Goal: Task Accomplishment & Management: Use online tool/utility

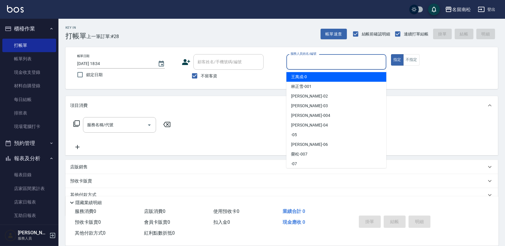
click at [326, 67] on input "服務人員姓名/編號" at bounding box center [336, 62] width 95 height 10
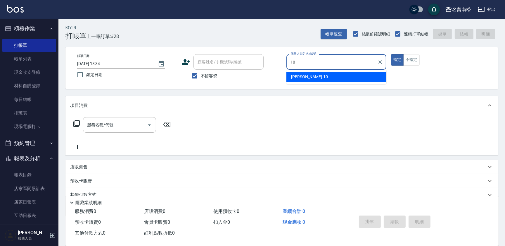
click at [324, 80] on div "[PERSON_NAME]-10" at bounding box center [336, 77] width 100 height 10
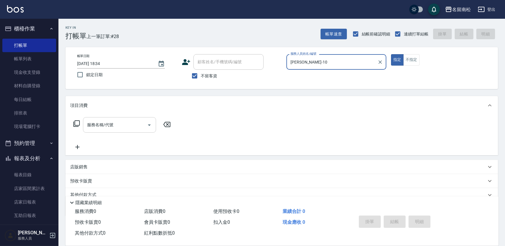
type input "[PERSON_NAME]-10"
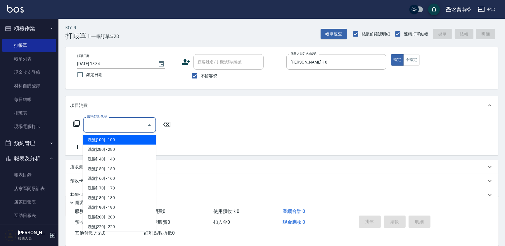
click at [125, 122] on input "服務名稱/代號" at bounding box center [115, 125] width 59 height 10
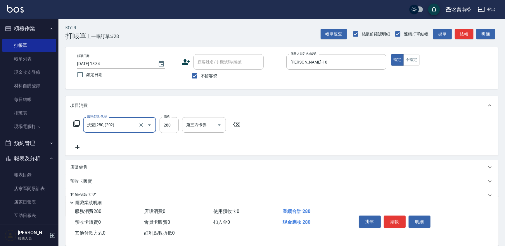
type input "洗髮[280](202)"
click at [210, 125] on input "洗-1" at bounding box center [200, 125] width 30 height 10
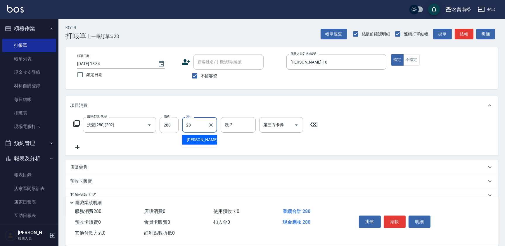
type input "[PERSON_NAME]-28"
click at [393, 221] on button "結帳" at bounding box center [395, 221] width 22 height 12
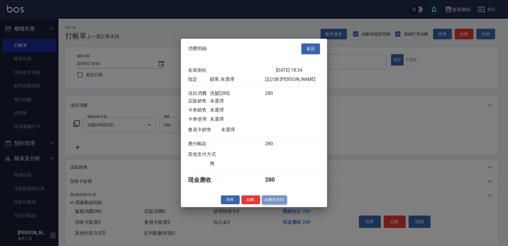
click at [272, 202] on button "結帳並列印" at bounding box center [274, 199] width 25 height 9
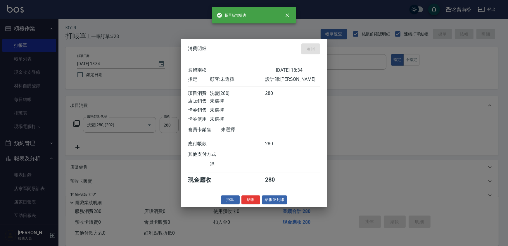
type input "[DATE] 19:16"
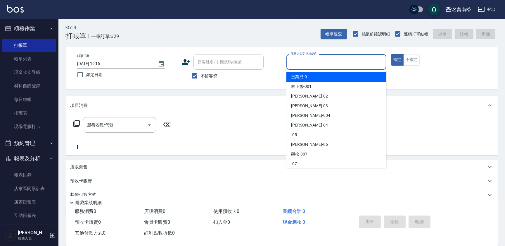
click at [332, 60] on input "服務人員姓名/編號" at bounding box center [336, 62] width 95 height 10
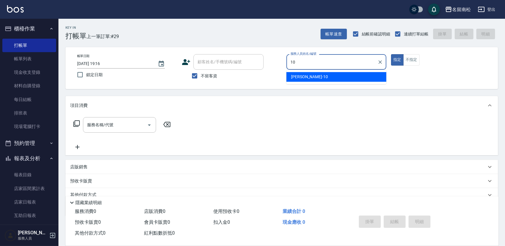
click at [322, 75] on div "[PERSON_NAME]-10" at bounding box center [336, 77] width 100 height 10
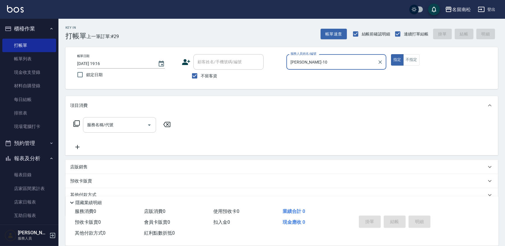
type input "[PERSON_NAME]-10"
click at [132, 125] on input "服務名稱/代號" at bounding box center [115, 125] width 59 height 10
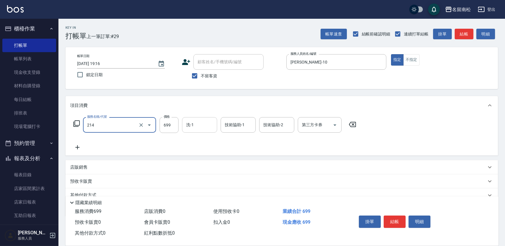
type input "滾珠洗髪699(214)"
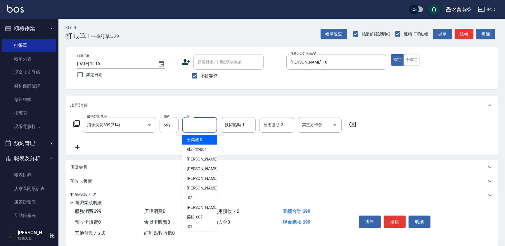
click at [204, 128] on input "洗-1" at bounding box center [200, 125] width 30 height 10
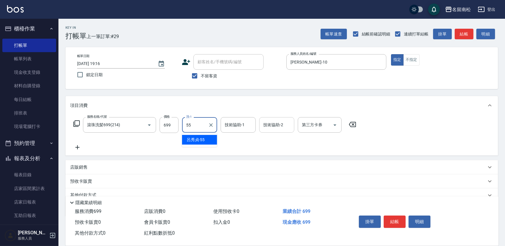
type input "[PERSON_NAME]-55"
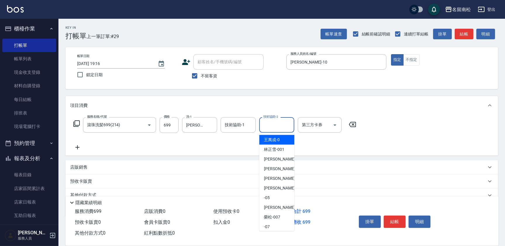
click at [276, 125] on input "技術協助-2" at bounding box center [277, 125] width 30 height 10
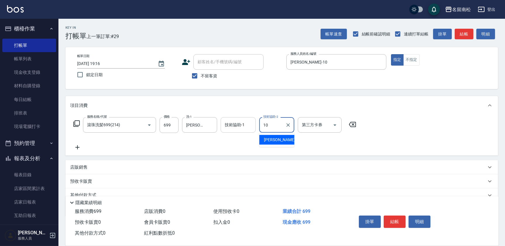
type input "[PERSON_NAME]-10"
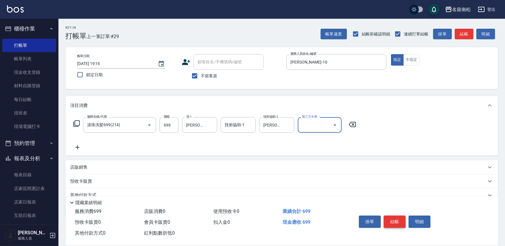
click at [399, 219] on button "結帳" at bounding box center [395, 221] width 22 height 12
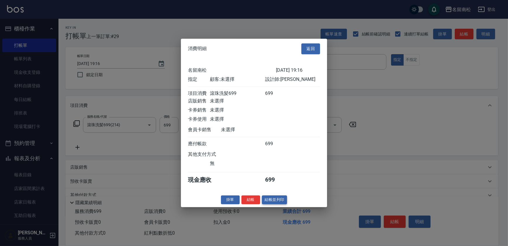
click at [277, 198] on button "結帳並列印" at bounding box center [274, 199] width 25 height 9
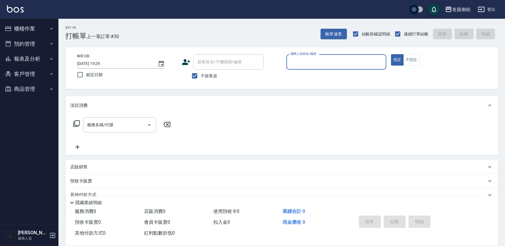
click at [391, 103] on div "項目消費" at bounding box center [278, 105] width 416 height 6
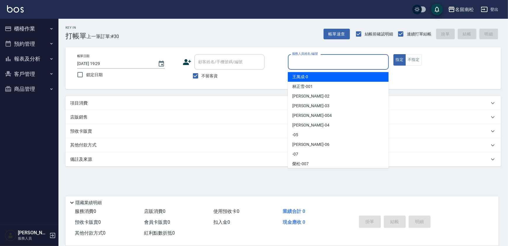
click at [344, 62] on input "服務人員姓名/編號" at bounding box center [339, 62] width 96 height 10
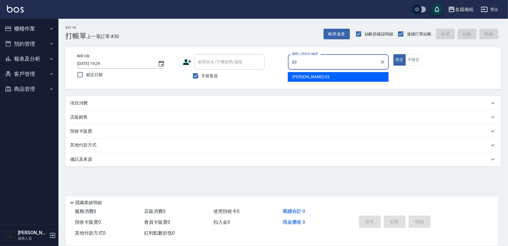
type input "張蕎驛-03"
type button "true"
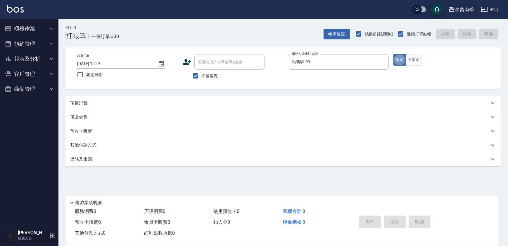
click at [107, 102] on div "項目消費" at bounding box center [279, 103] width 419 height 6
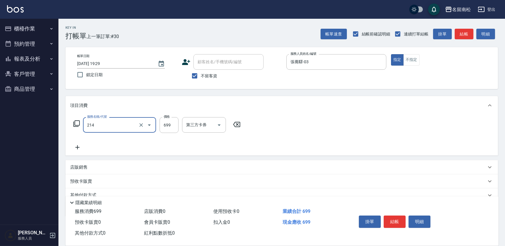
type input "滾珠洗髪699(214)"
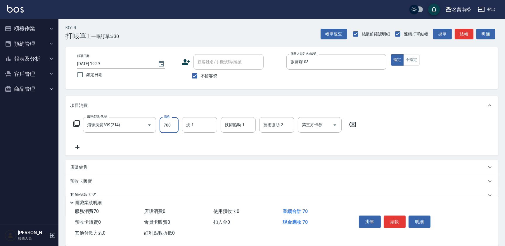
type input "700"
type input "[PERSON_NAME]-28"
click at [393, 220] on button "結帳" at bounding box center [395, 221] width 22 height 12
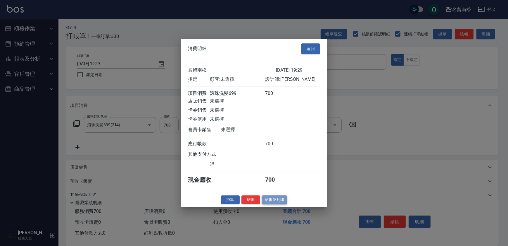
click at [276, 202] on button "結帳並列印" at bounding box center [274, 199] width 25 height 9
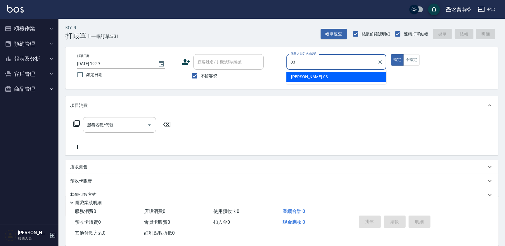
type input "張蕎驛-03"
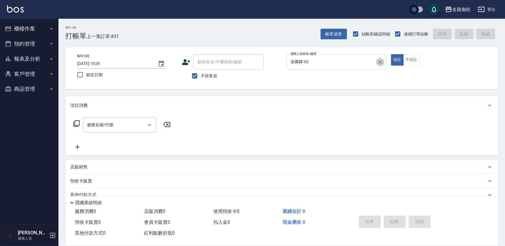
click at [379, 61] on icon "Clear" at bounding box center [380, 62] width 6 height 6
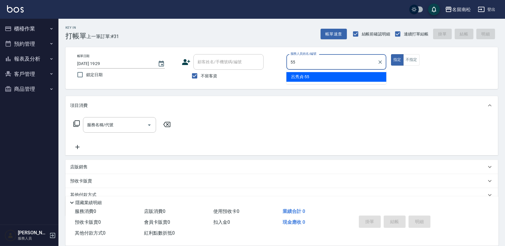
type input "[PERSON_NAME]-55"
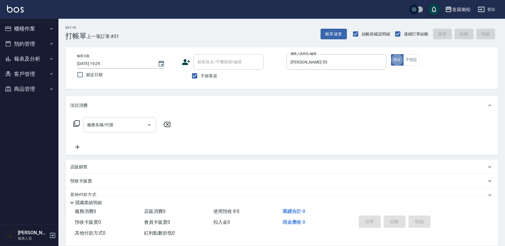
drag, startPoint x: 116, startPoint y: 115, endPoint x: 115, endPoint y: 119, distance: 3.6
click at [115, 119] on div "服務名稱/代號 服務名稱/代號" at bounding box center [281, 135] width 433 height 40
drag, startPoint x: 111, startPoint y: 119, endPoint x: 114, endPoint y: 116, distance: 3.9
click at [111, 119] on div "服務名稱/代號" at bounding box center [119, 124] width 73 height 15
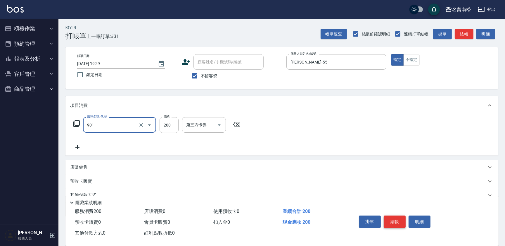
type input "修手(901)"
click at [390, 220] on button "結帳" at bounding box center [395, 221] width 22 height 12
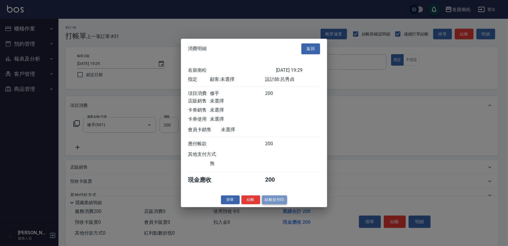
click at [277, 199] on button "結帳並列印" at bounding box center [274, 199] width 25 height 9
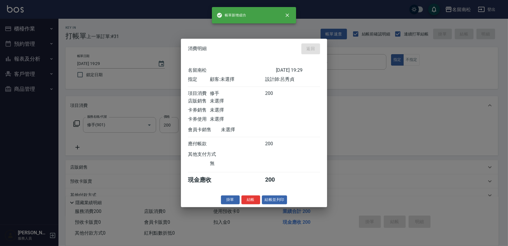
type input "2025/10/12 19:39"
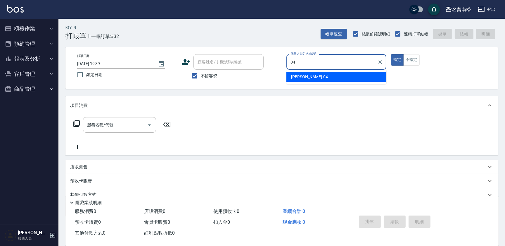
type input "陳曉怡-04"
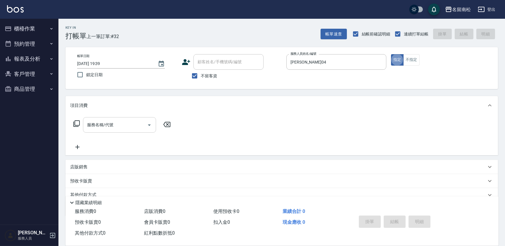
click at [103, 124] on input "服務名稱/代號" at bounding box center [115, 125] width 59 height 10
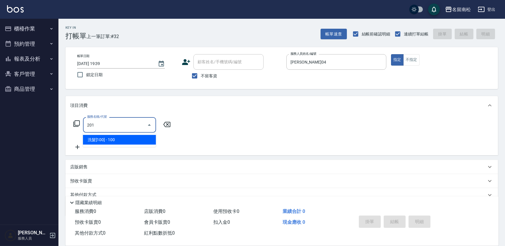
type input "洗髮[100](201)"
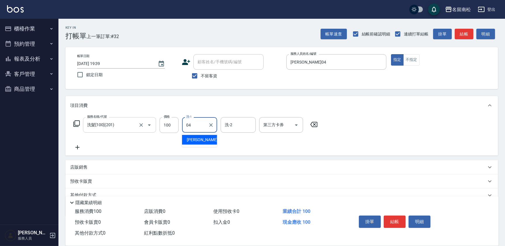
type input "陳曉怡-04"
click at [77, 147] on icon at bounding box center [77, 147] width 4 height 4
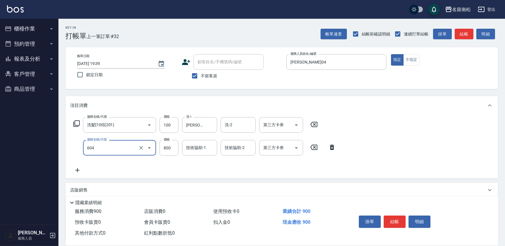
type input "護髮[800](604)"
click at [331, 146] on icon at bounding box center [332, 146] width 4 height 5
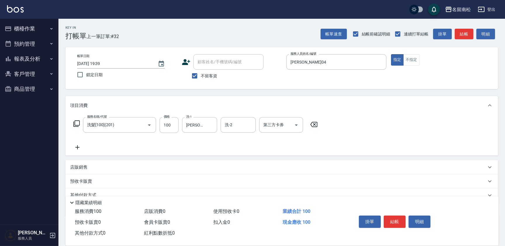
click at [76, 148] on icon at bounding box center [77, 147] width 15 height 7
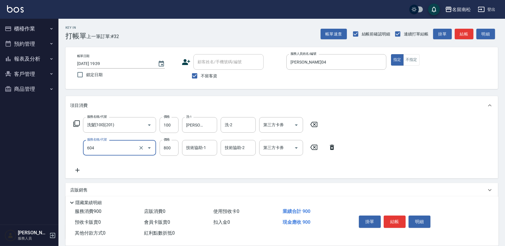
type input "護髮[800](604)"
click at [331, 146] on icon at bounding box center [332, 146] width 4 height 5
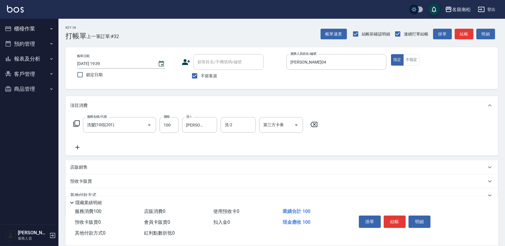
click at [80, 146] on icon at bounding box center [77, 147] width 15 height 7
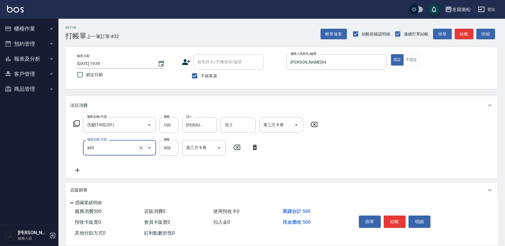
type input "剪髮(400)(405)"
click at [75, 170] on icon at bounding box center [77, 169] width 15 height 7
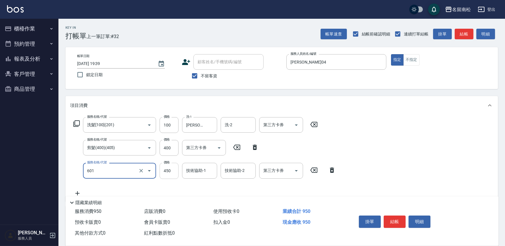
type input "護髮[450](601)"
click at [174, 172] on input "450" at bounding box center [169, 171] width 19 height 16
type input "550"
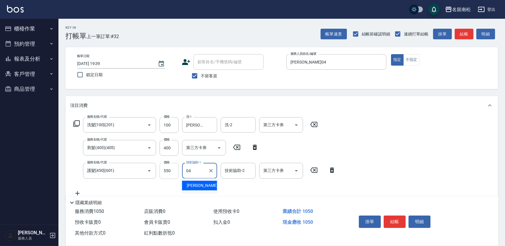
type input "陳曉怡-04"
click at [389, 219] on button "結帳" at bounding box center [395, 221] width 22 height 12
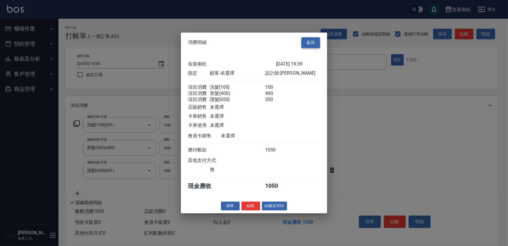
click at [311, 38] on button "返回" at bounding box center [310, 42] width 19 height 11
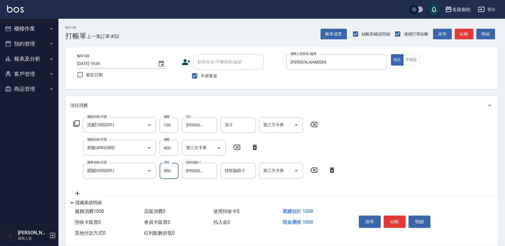
click at [175, 171] on input "550" at bounding box center [169, 171] width 19 height 16
type input "450"
click at [392, 220] on button "結帳" at bounding box center [395, 221] width 22 height 12
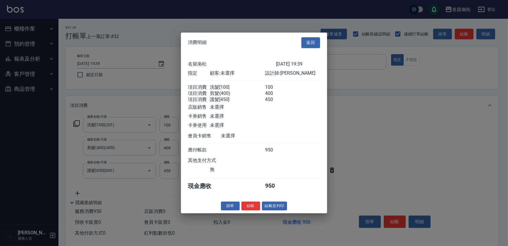
click at [277, 213] on div "消費明細 返回 名留南松 2025/10/12 19:39 指定 顧客: 未選擇 設計師: 陳曉怡 項目消費 洗髮[100] 100 項目消費 剪髮(400)…" at bounding box center [254, 122] width 146 height 180
click at [278, 208] on button "結帳並列印" at bounding box center [274, 205] width 25 height 9
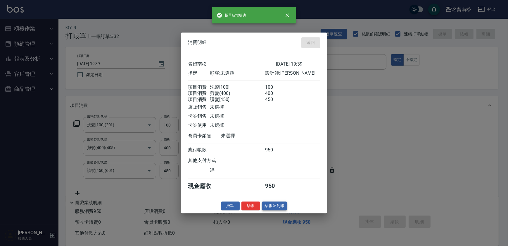
type input "2025/10/12 19:40"
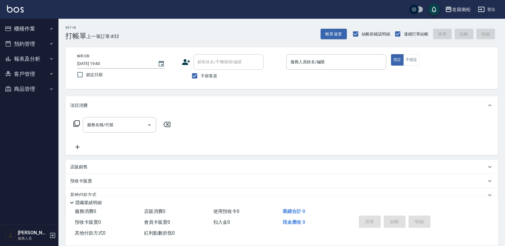
click at [50, 59] on icon "button" at bounding box center [51, 58] width 5 height 5
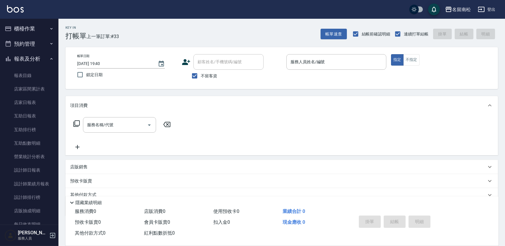
scroll to position [46, 0]
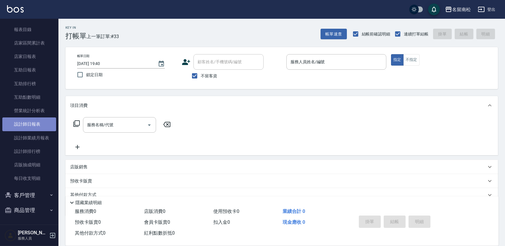
click at [42, 126] on link "設計師日報表" at bounding box center [29, 123] width 54 height 13
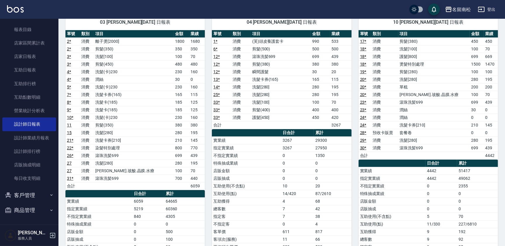
scroll to position [26, 0]
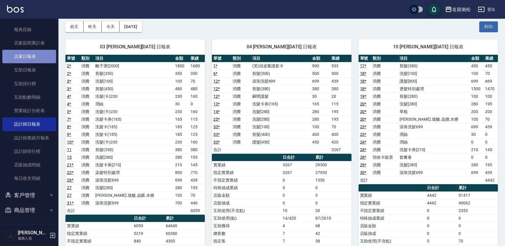
click at [33, 55] on link "店家日報表" at bounding box center [29, 56] width 54 height 13
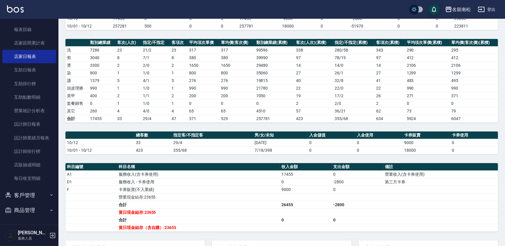
scroll to position [68, 0]
